Goal: Navigation & Orientation: Understand site structure

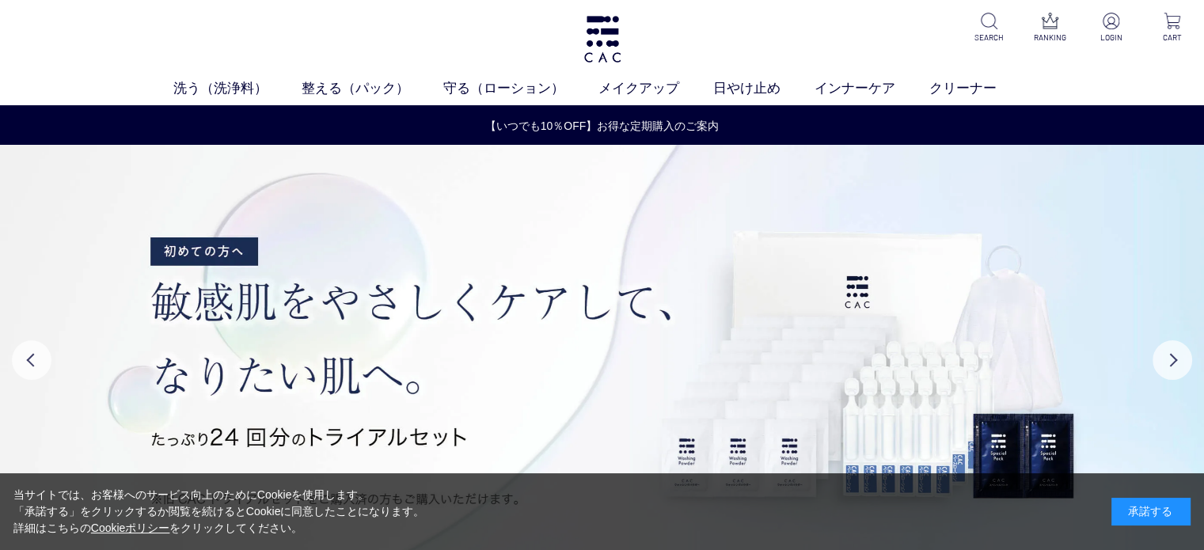
scroll to position [87, 0]
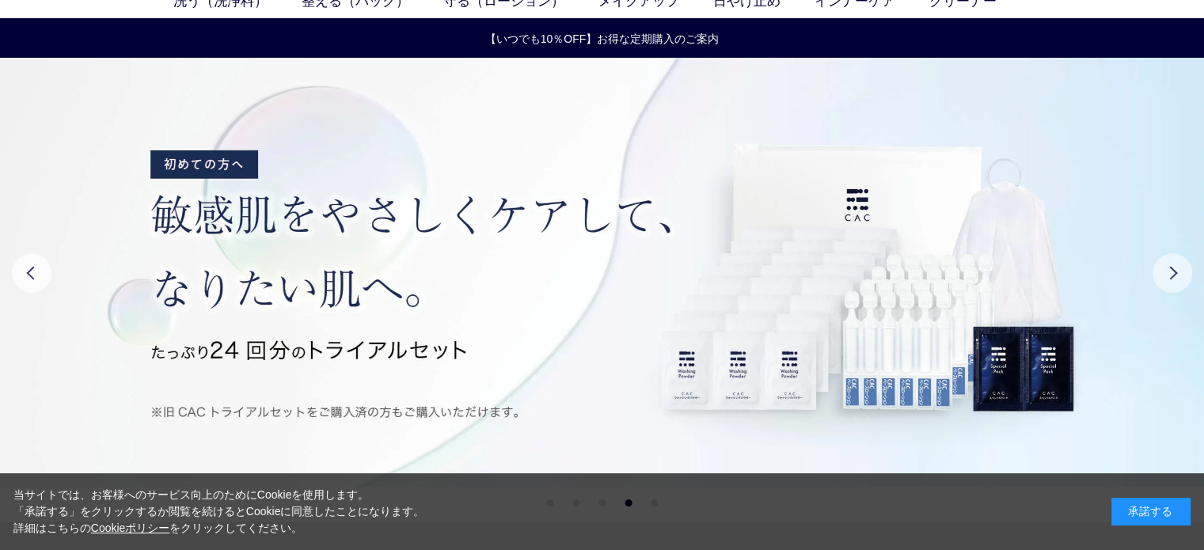
click at [1170, 267] on button "Next" at bounding box center [1172, 273] width 40 height 40
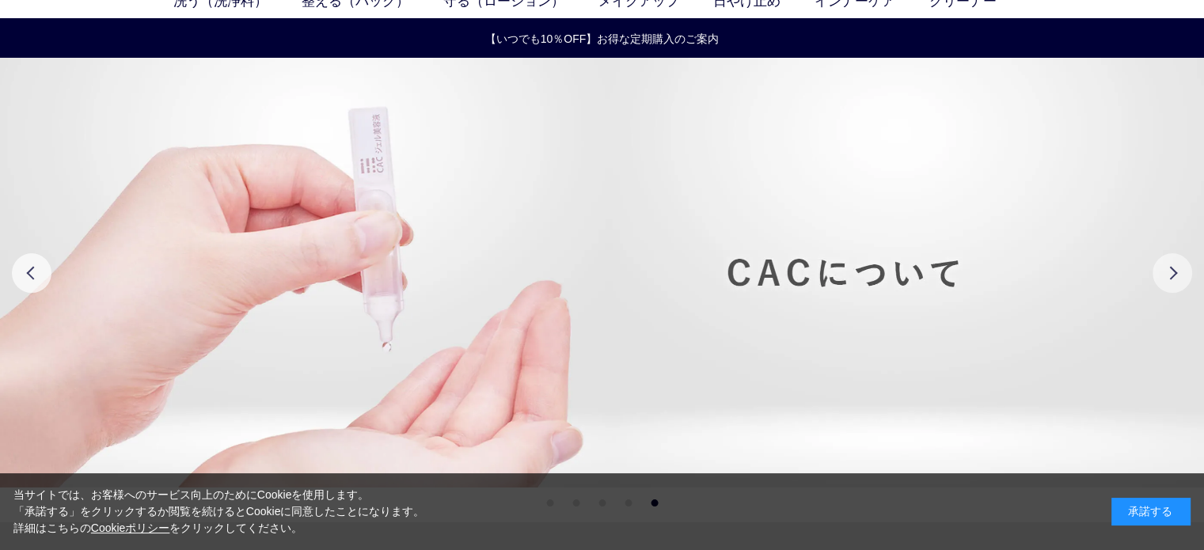
click at [1167, 271] on button "Next" at bounding box center [1172, 273] width 40 height 40
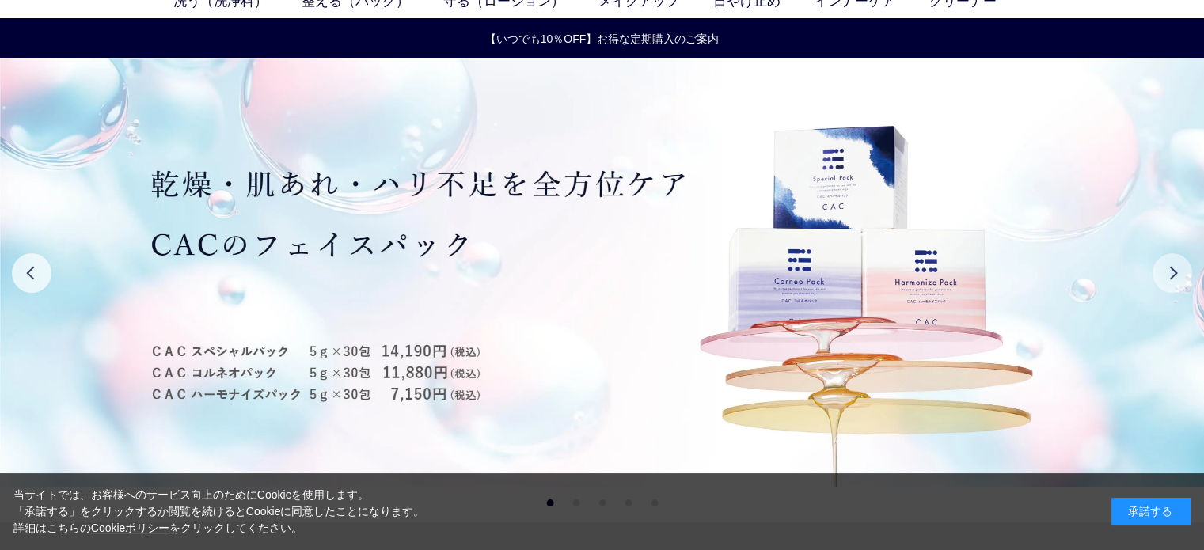
click at [1167, 271] on button "Next" at bounding box center [1172, 273] width 40 height 40
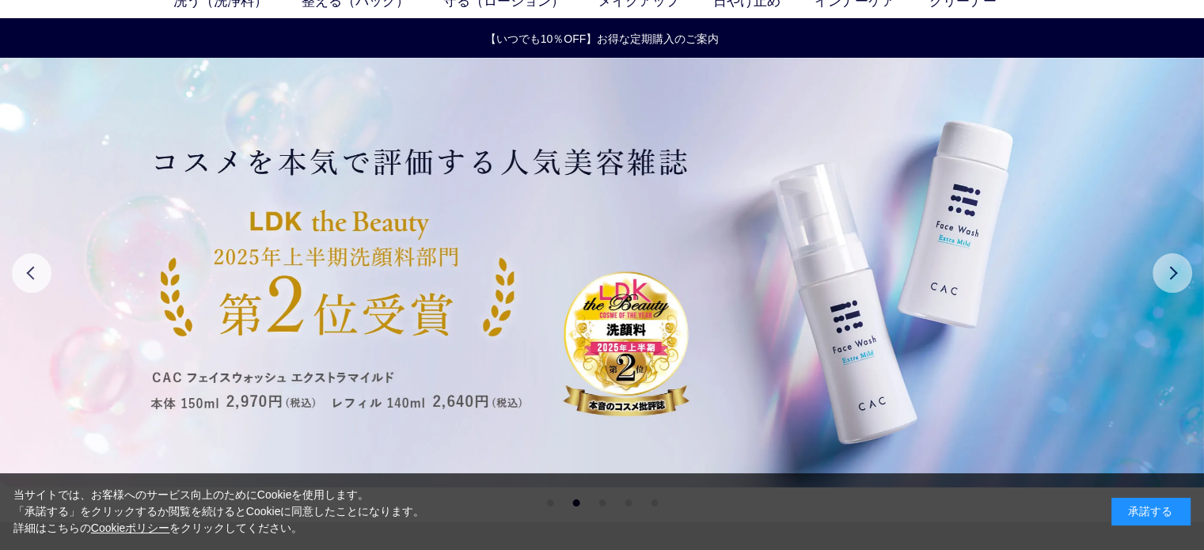
click at [1167, 271] on button "Next" at bounding box center [1172, 273] width 40 height 40
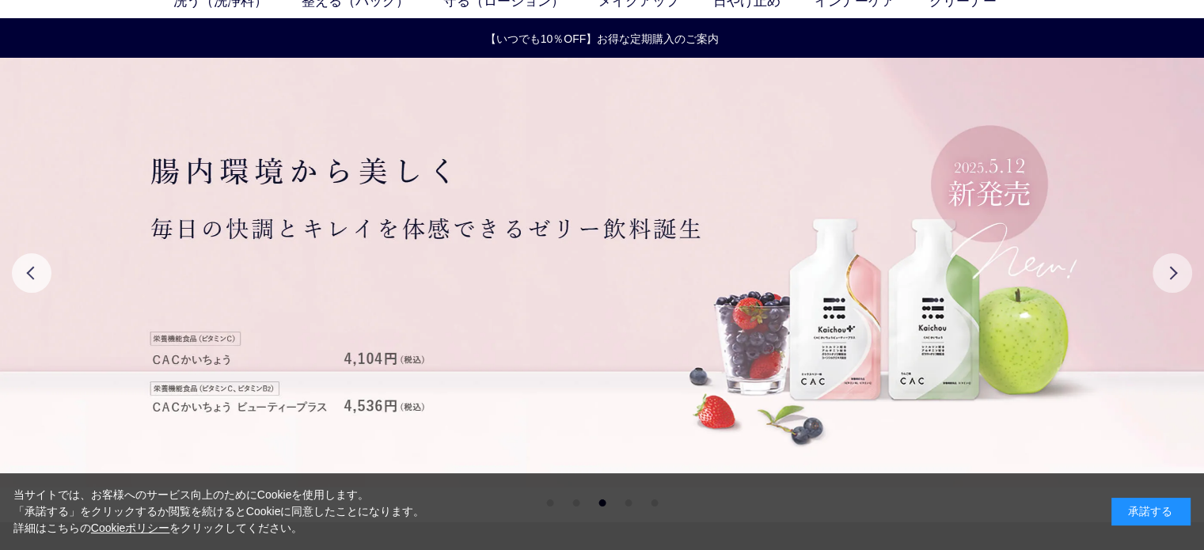
click at [1167, 271] on button "Next" at bounding box center [1172, 273] width 40 height 40
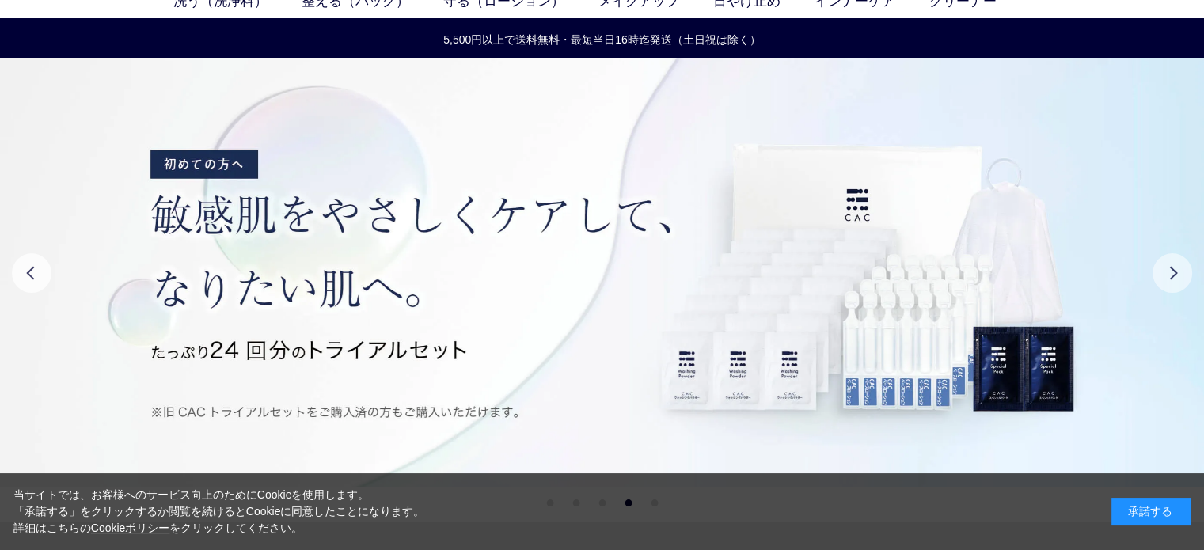
click at [1166, 272] on button "Next" at bounding box center [1172, 273] width 40 height 40
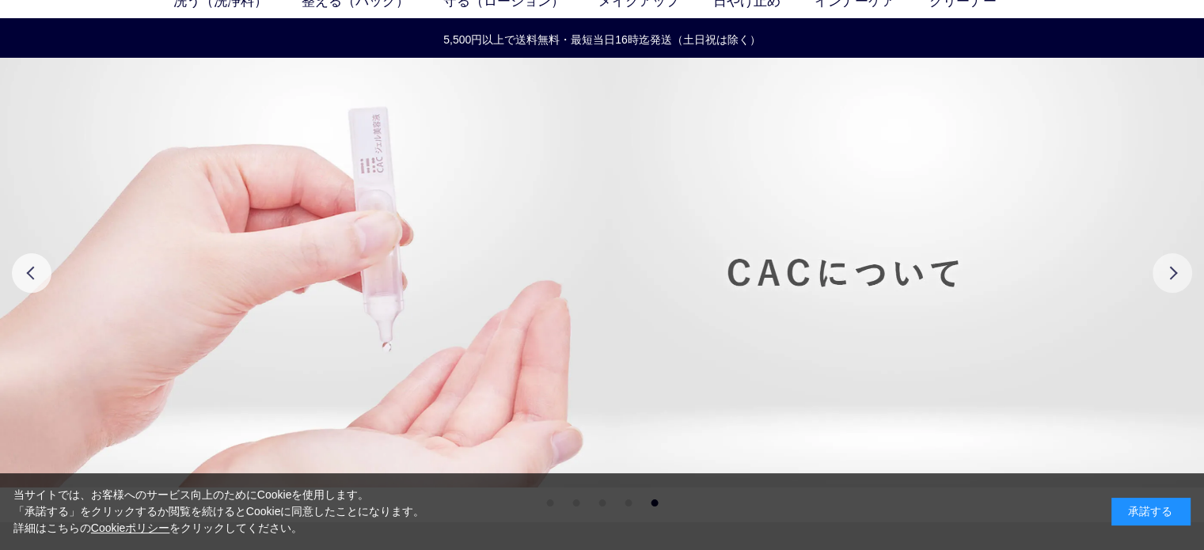
click at [1165, 274] on button "Next" at bounding box center [1172, 273] width 40 height 40
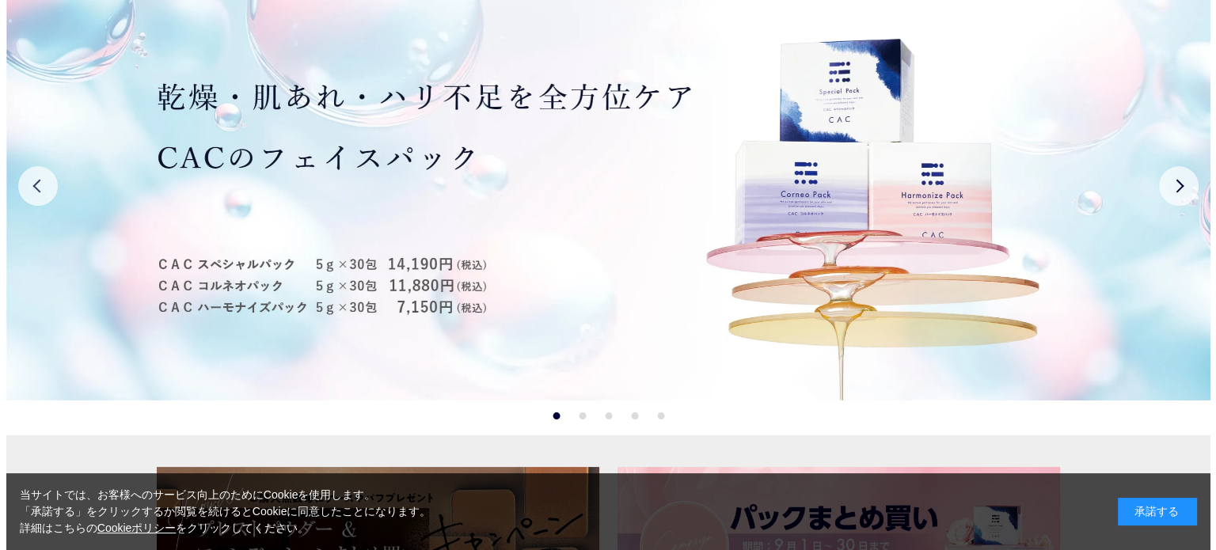
scroll to position [0, 0]
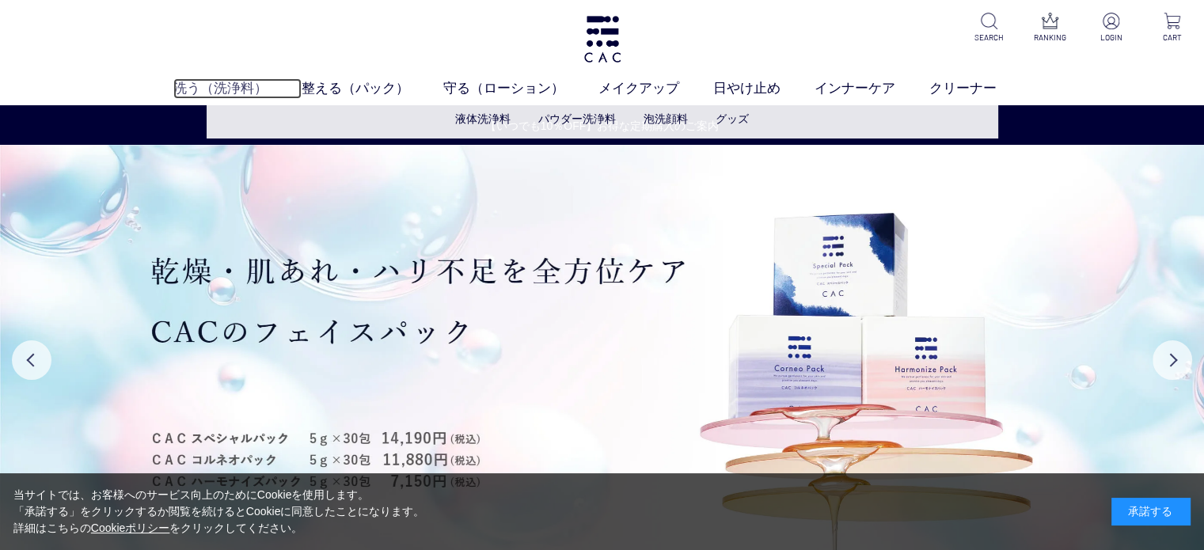
drag, startPoint x: 1200, startPoint y: 27, endPoint x: 220, endPoint y: 89, distance: 981.7
click at [221, 89] on link "洗う（洗浄料）" at bounding box center [237, 88] width 128 height 21
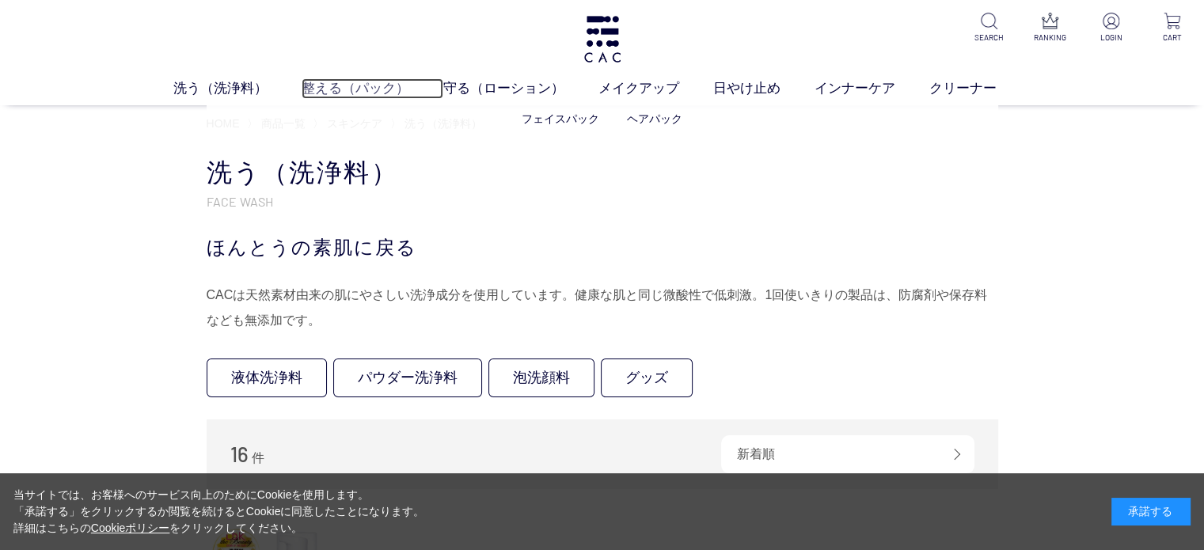
click at [354, 90] on link "整える（パック）" at bounding box center [373, 88] width 142 height 21
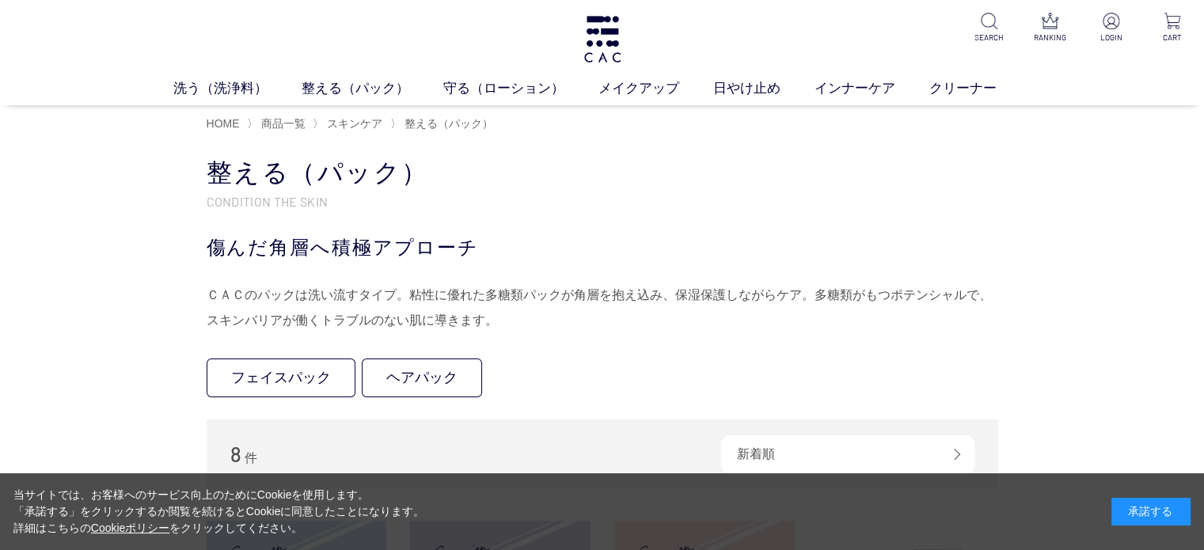
drag, startPoint x: 1202, startPoint y: 34, endPoint x: 1202, endPoint y: 63, distance: 29.3
click at [1202, 63] on div "洗う（洗浄料） 液体洗浄料 パウダー洗浄料 泡洗顔料 グッズ 整える（パック） フェイスパック ヘアパック 守る（ローション） 保湿化粧水 柔軟化粧水 美容液…" at bounding box center [602, 52] width 1204 height 105
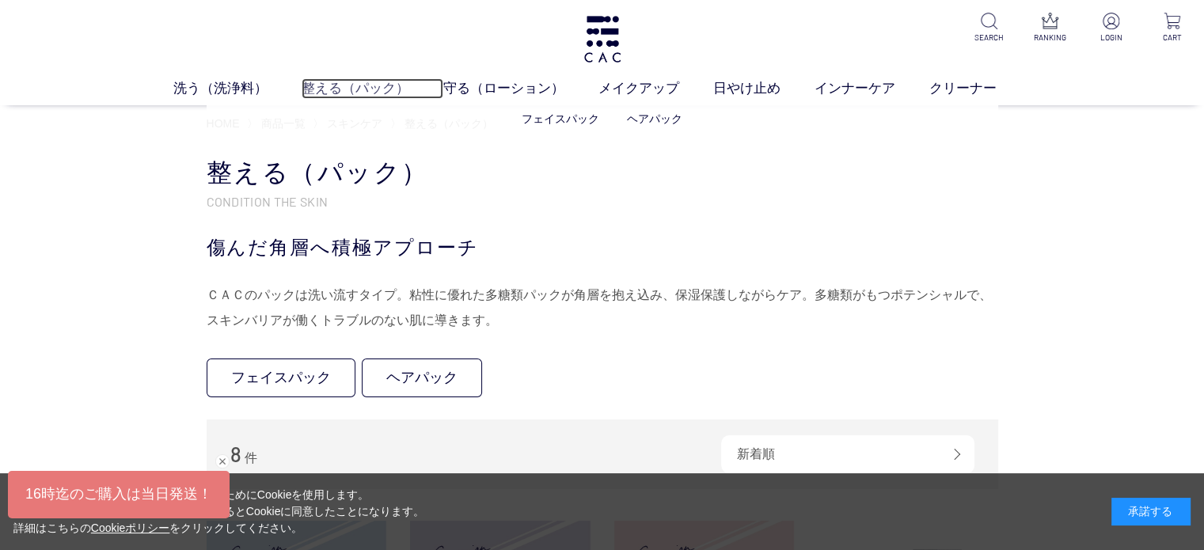
click at [354, 85] on link "整える（パック）" at bounding box center [373, 88] width 142 height 21
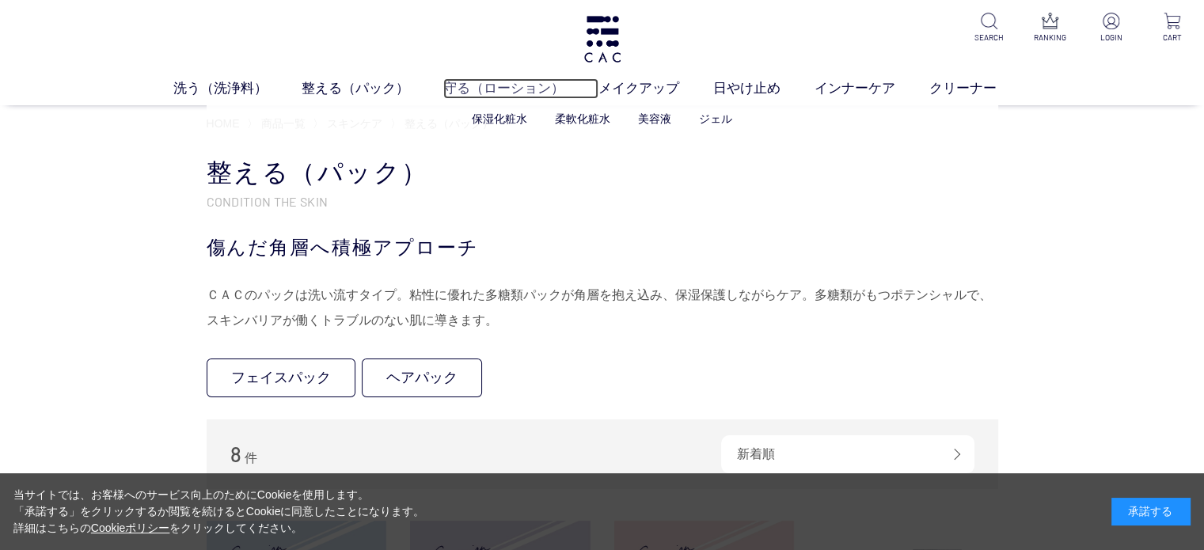
click at [475, 90] on link "守る（ローション）" at bounding box center [520, 88] width 155 height 21
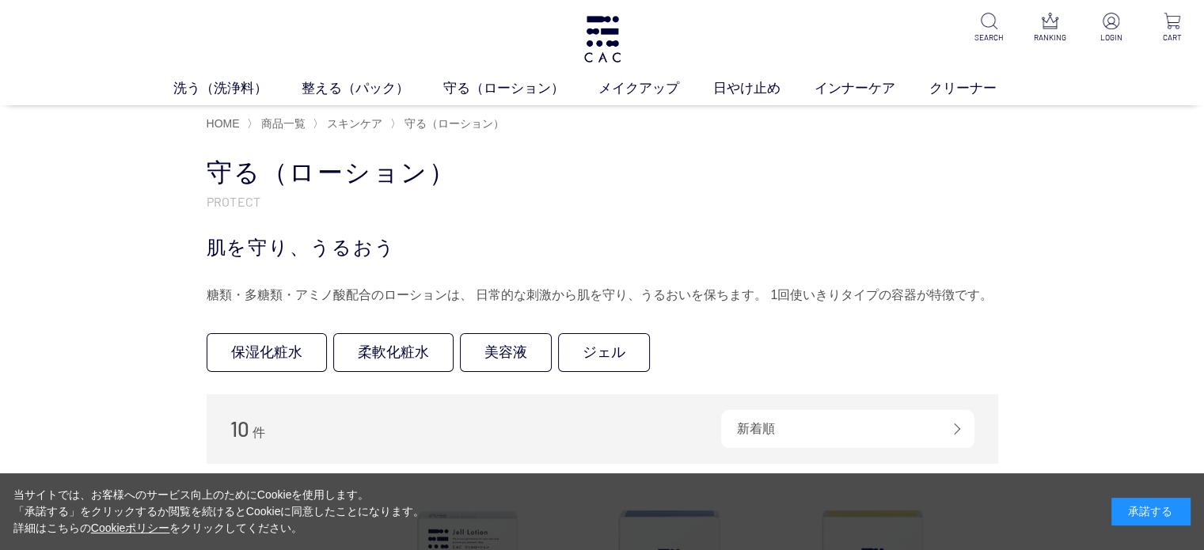
drag, startPoint x: 1022, startPoint y: 331, endPoint x: 1215, endPoint y: 257, distance: 205.9
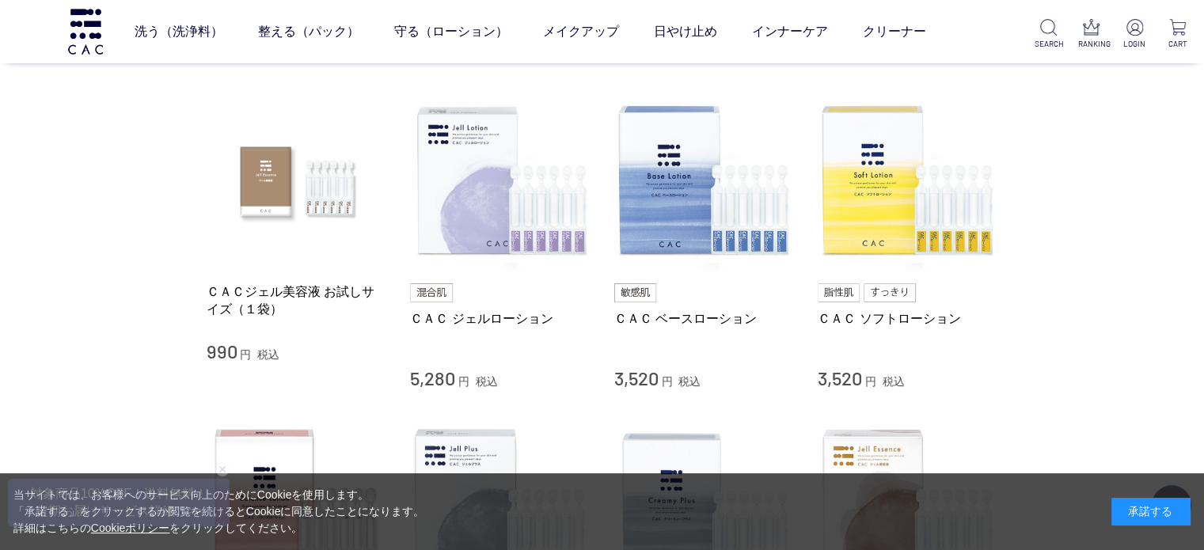
click at [137, 120] on div "買い物かご 買い物かご内の商品 買い物かごは空です... カテゴリから探す 商品一覧 スキンケア 洗う（洗浄料） 整える（パック） 守る（ローション） 保湿化…" at bounding box center [602, 458] width 1204 height 1445
